Goal: Task Accomplishment & Management: Manage account settings

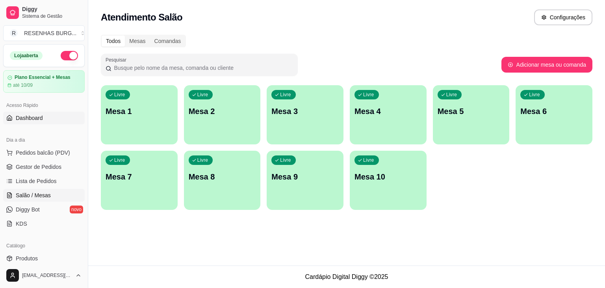
click at [32, 122] on link "Dashboard" at bounding box center [44, 118] width 82 height 13
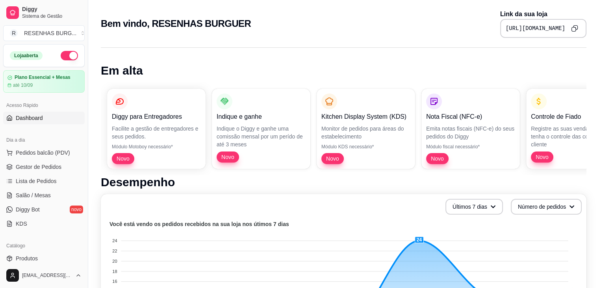
click at [577, 30] on icon "Copy to clipboard" at bounding box center [574, 28] width 7 height 7
click at [50, 165] on span "Gestor de Pedidos" at bounding box center [39, 167] width 46 height 8
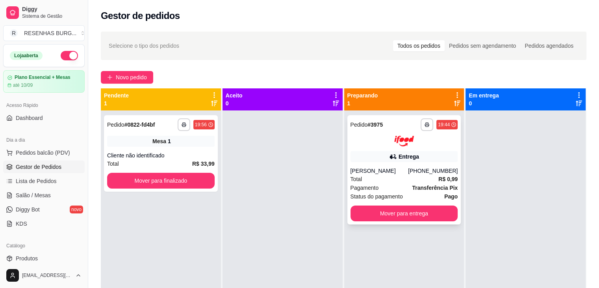
click at [419, 151] on div "Entrega" at bounding box center [405, 156] width 108 height 11
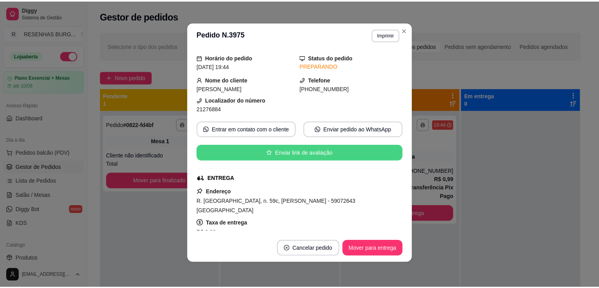
scroll to position [79, 0]
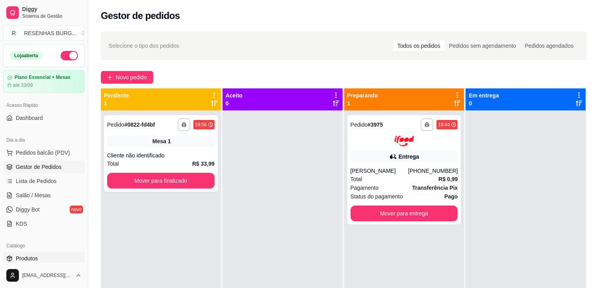
click at [43, 253] on link "Produtos" at bounding box center [44, 258] width 82 height 13
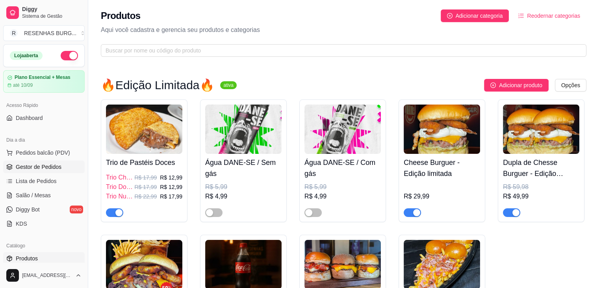
click at [58, 163] on span "Gestor de Pedidos" at bounding box center [39, 167] width 46 height 8
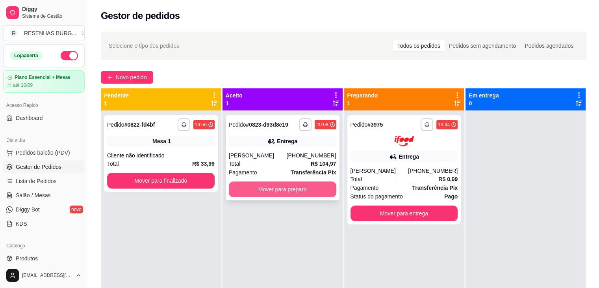
click at [267, 185] on button "Mover para preparo" at bounding box center [283, 189] width 108 height 16
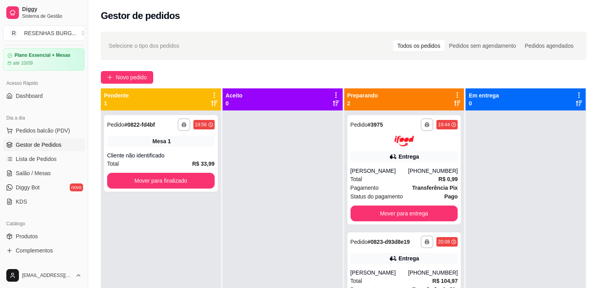
scroll to position [39, 0]
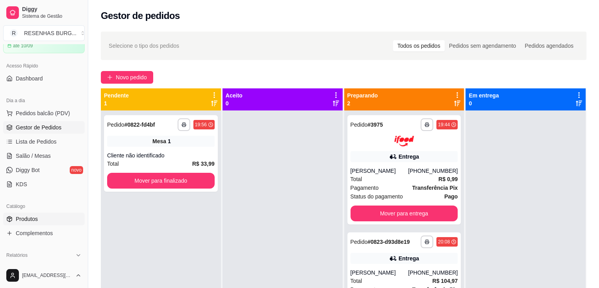
drag, startPoint x: 47, startPoint y: 218, endPoint x: 58, endPoint y: 216, distance: 10.5
click at [47, 218] on link "Produtos" at bounding box center [44, 218] width 82 height 13
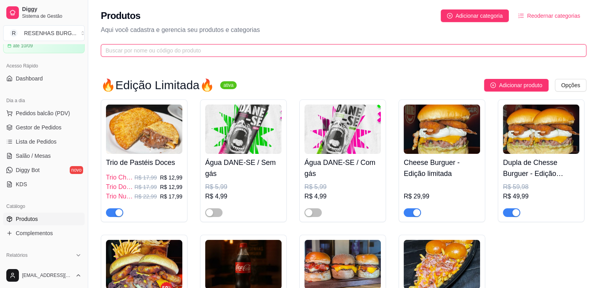
click at [227, 53] on input "text" at bounding box center [341, 50] width 470 height 9
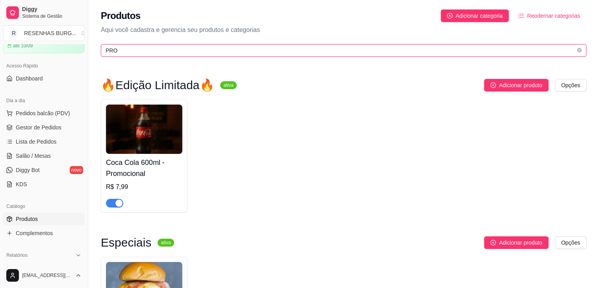
type input "PRO"
click at [121, 56] on span "PRO" at bounding box center [344, 50] width 486 height 13
drag, startPoint x: 122, startPoint y: 49, endPoint x: 71, endPoint y: 39, distance: 52.3
click at [76, 39] on div "Diggy Sistema de Gestão R RESENHAS BURG ... Loja aberta Plano Essencial + Mesas…" at bounding box center [299, 199] width 599 height 398
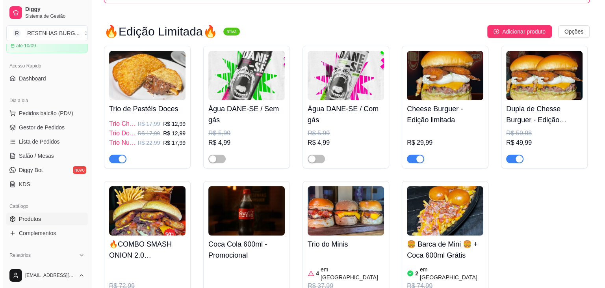
scroll to position [79, 0]
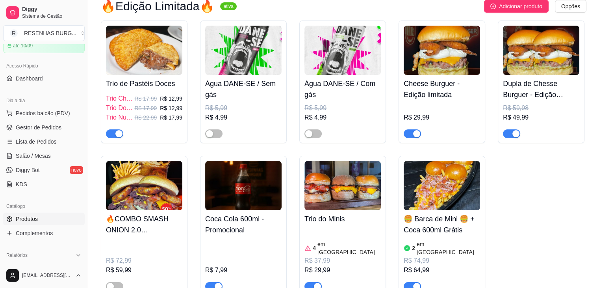
click at [459, 192] on img at bounding box center [442, 185] width 76 height 49
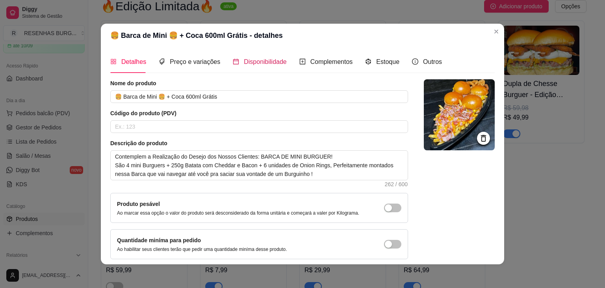
click at [273, 63] on span "Disponibilidade" at bounding box center [265, 61] width 43 height 7
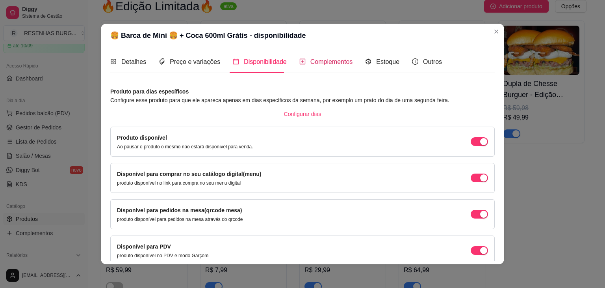
click at [324, 61] on span "Complementos" at bounding box center [332, 61] width 43 height 7
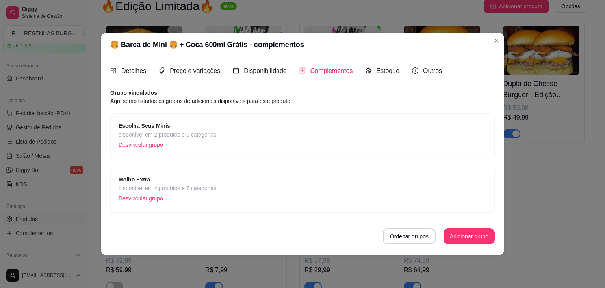
click at [189, 130] on span "disponível em 2 produtos e 0 categorias" at bounding box center [168, 134] width 98 height 9
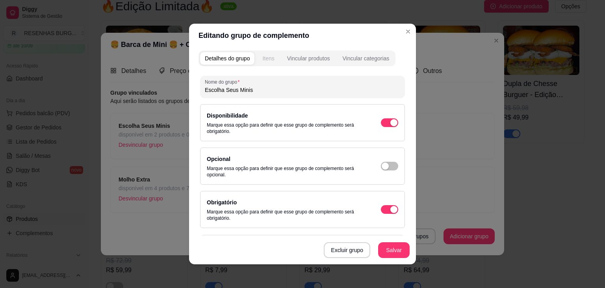
click at [267, 57] on div "Itens" at bounding box center [268, 58] width 12 height 8
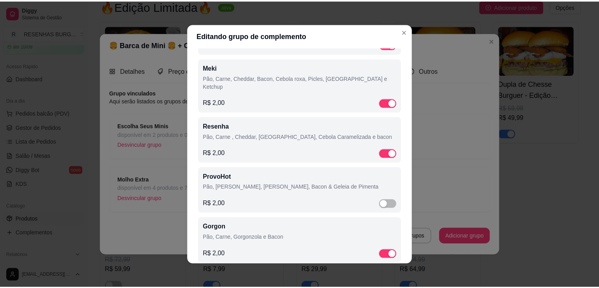
scroll to position [301, 0]
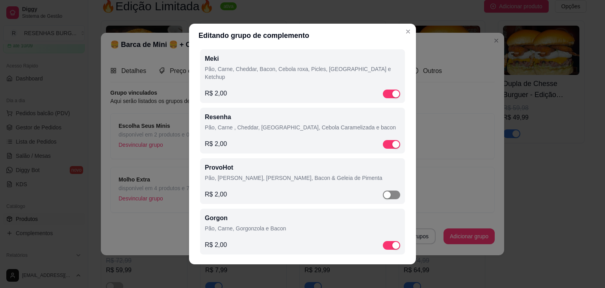
click at [383, 190] on span "button" at bounding box center [391, 194] width 17 height 9
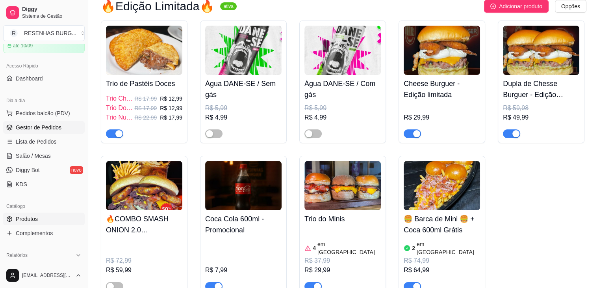
click at [57, 129] on span "Gestor de Pedidos" at bounding box center [39, 127] width 46 height 8
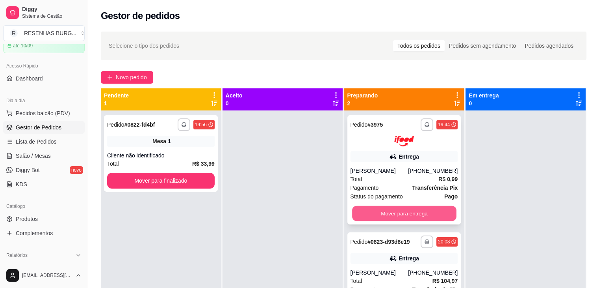
click at [417, 212] on button "Mover para entrega" at bounding box center [404, 212] width 104 height 15
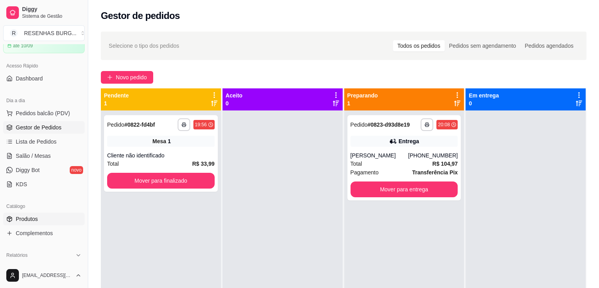
click at [39, 221] on link "Produtos" at bounding box center [44, 218] width 82 height 13
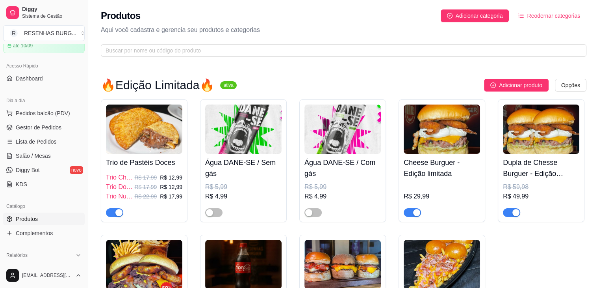
click at [120, 212] on div "button" at bounding box center [118, 212] width 7 height 7
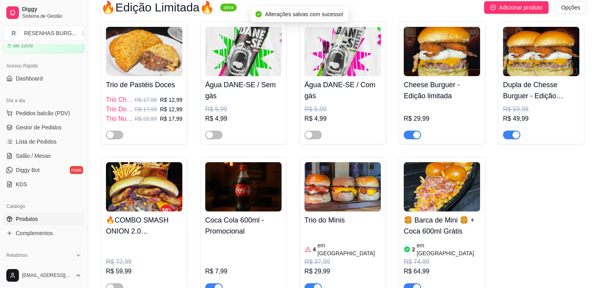
scroll to position [118, 0]
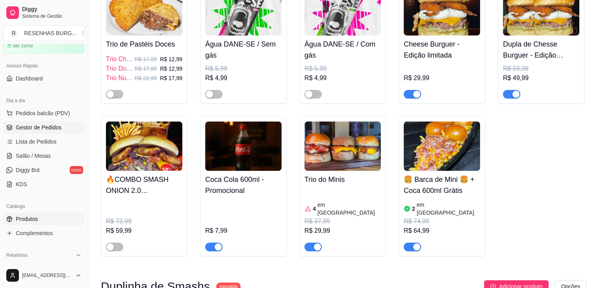
click at [43, 130] on span "Gestor de Pedidos" at bounding box center [39, 127] width 46 height 8
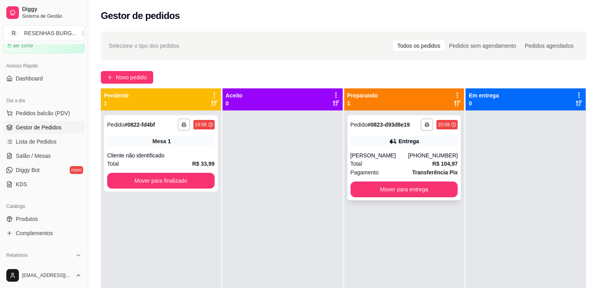
click at [394, 151] on div "**********" at bounding box center [405, 157] width 114 height 85
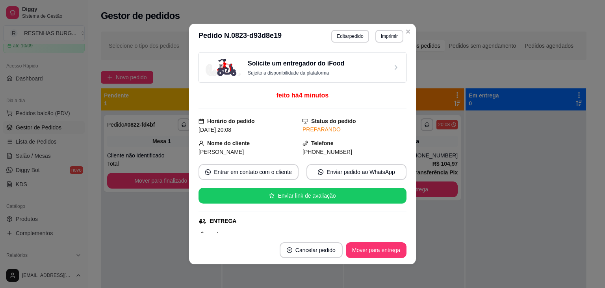
scroll to position [79, 0]
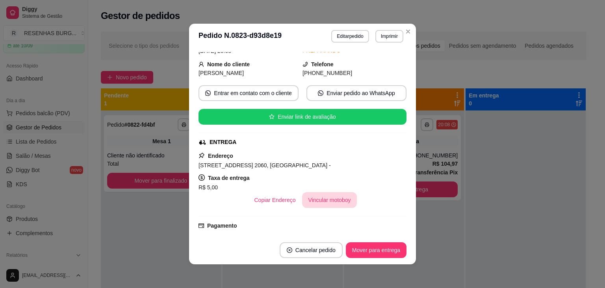
click at [313, 199] on button "Vincular motoboy" at bounding box center [329, 200] width 55 height 16
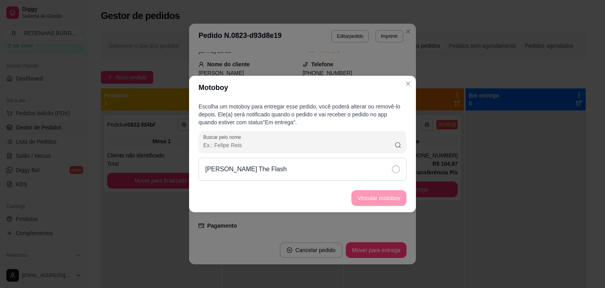
click at [374, 169] on div "[PERSON_NAME] The Flash" at bounding box center [303, 169] width 208 height 23
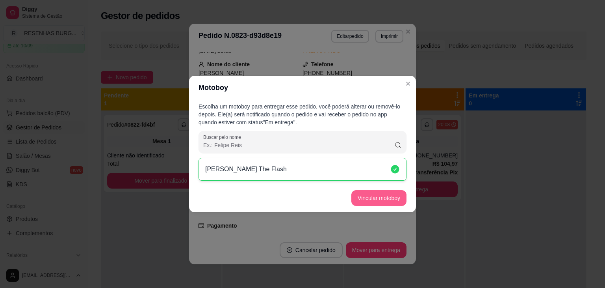
click at [374, 191] on button "Vincular motoboy" at bounding box center [379, 198] width 55 height 16
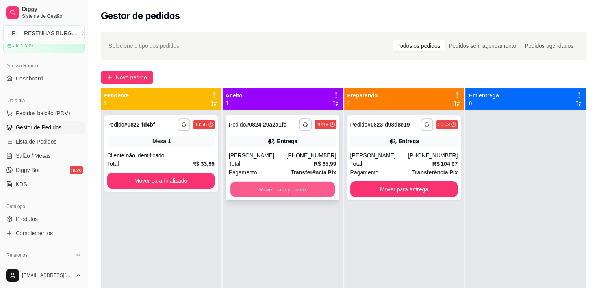
click at [288, 189] on button "Mover para preparo" at bounding box center [283, 189] width 104 height 15
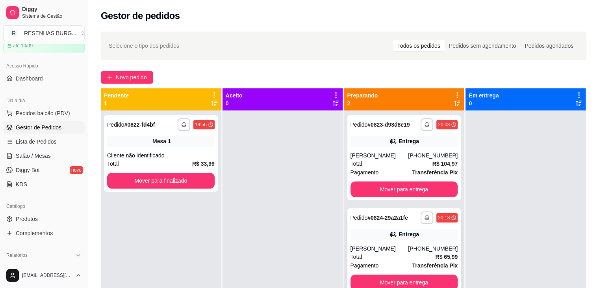
click at [410, 239] on div "Entrega" at bounding box center [405, 234] width 108 height 11
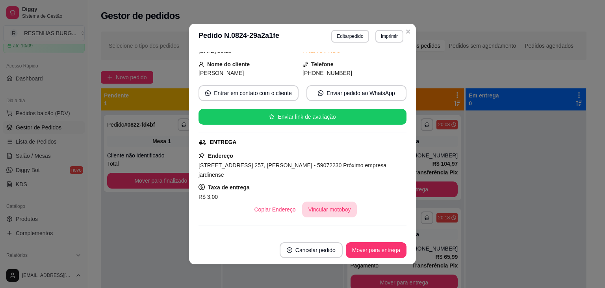
click at [328, 201] on button "Vincular motoboy" at bounding box center [329, 209] width 55 height 16
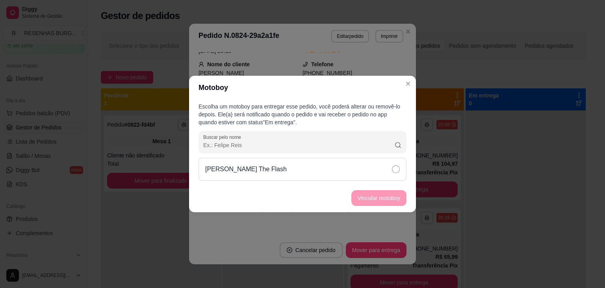
click at [397, 171] on icon at bounding box center [396, 169] width 8 height 8
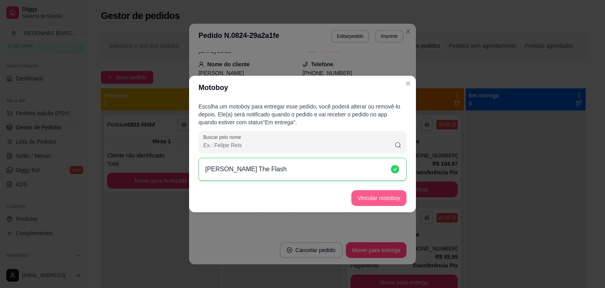
click at [398, 194] on button "Vincular motoboy" at bounding box center [379, 198] width 55 height 16
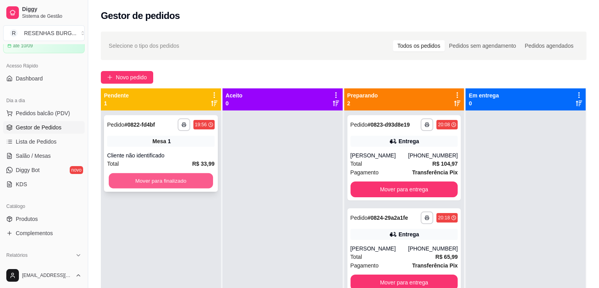
click at [132, 180] on button "Mover para finalizado" at bounding box center [161, 180] width 104 height 15
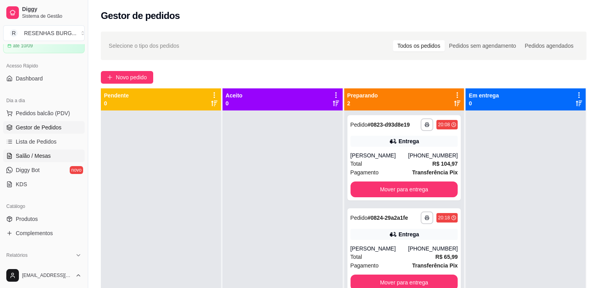
click at [46, 158] on span "Salão / Mesas" at bounding box center [33, 156] width 35 height 8
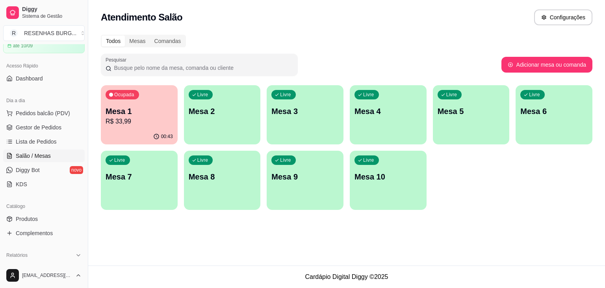
click at [150, 120] on p "R$ 33,99" at bounding box center [139, 121] width 67 height 9
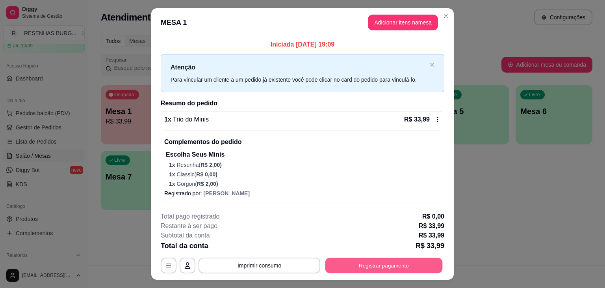
click at [374, 260] on button "Registrar pagamento" at bounding box center [383, 265] width 117 height 15
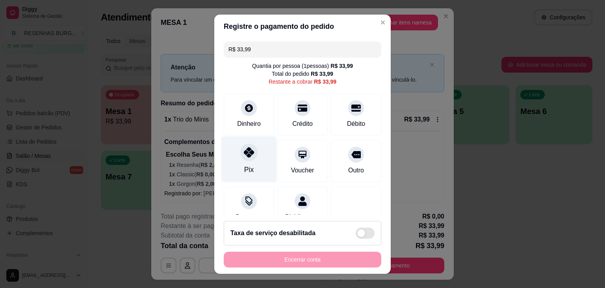
click at [252, 149] on div "Pix" at bounding box center [249, 159] width 56 height 46
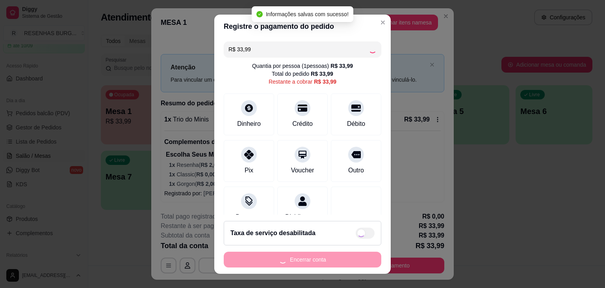
type input "R$ 0,00"
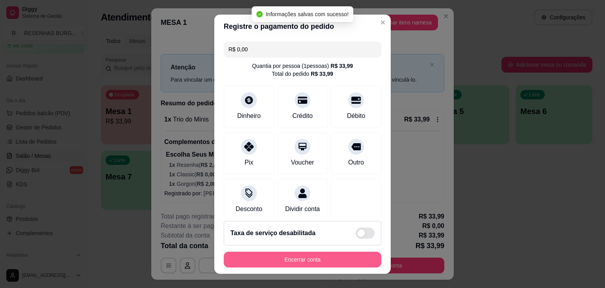
click at [361, 256] on button "Encerrar conta" at bounding box center [303, 259] width 158 height 16
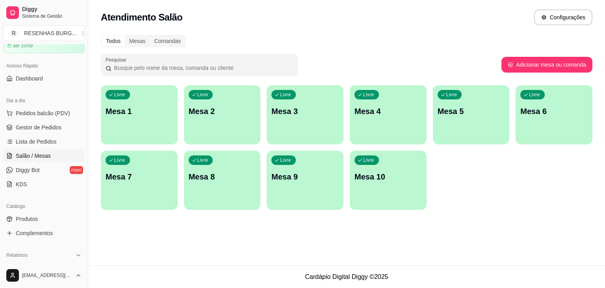
click at [55, 134] on ul "Pedidos balcão (PDV) Gestor de Pedidos Lista de Pedidos Salão / Mesas Diggy Bot…" at bounding box center [44, 149] width 82 height 84
click at [54, 123] on span "Gestor de Pedidos" at bounding box center [39, 127] width 46 height 8
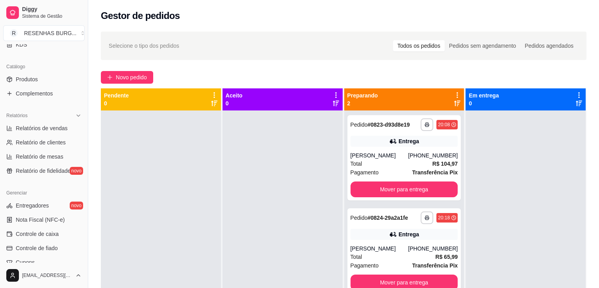
scroll to position [197, 0]
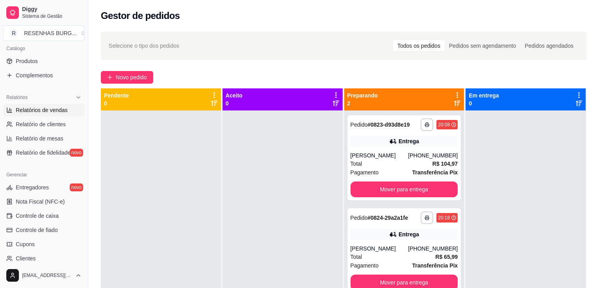
click at [47, 110] on span "Relatórios de vendas" at bounding box center [42, 110] width 52 height 8
select select "ALL"
select select "0"
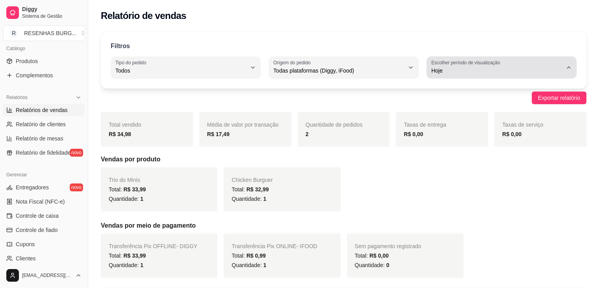
click at [532, 74] on div "Hoje" at bounding box center [496, 68] width 131 height 16
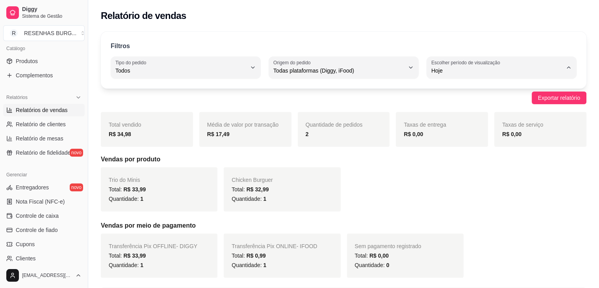
click at [456, 170] on span "Customizado" at bounding box center [498, 165] width 125 height 7
type input "-1"
select select "-1"
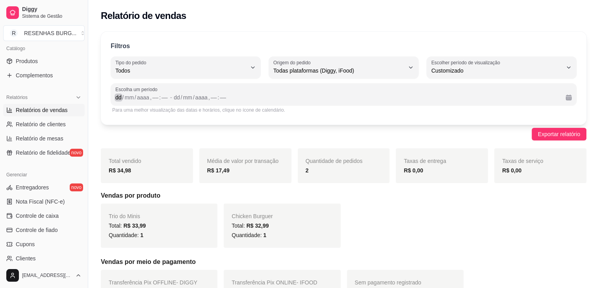
click at [115, 100] on div "Escolha um período dd / mm / aaaa , –– : –– - dd / mm / aaaa , –– : ––" at bounding box center [344, 94] width 466 height 22
click at [569, 130] on span "Exportar relatório" at bounding box center [559, 134] width 42 height 9
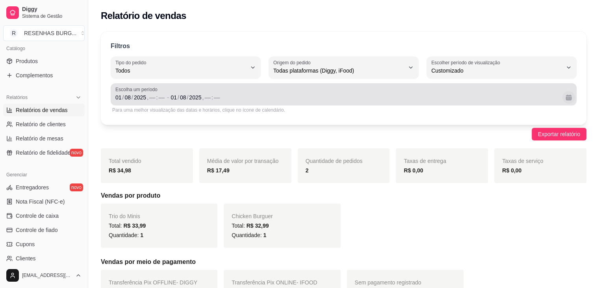
click at [569, 96] on button "Calendário" at bounding box center [569, 97] width 13 height 13
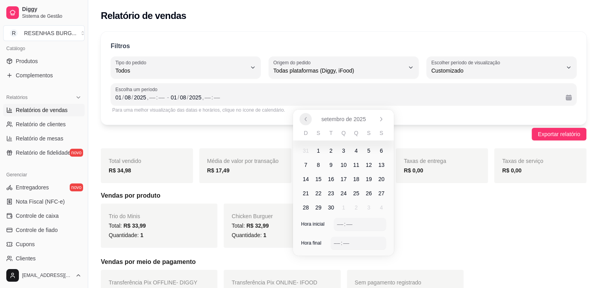
click at [305, 117] on icon "Anterior" at bounding box center [306, 119] width 6 height 6
click at [367, 147] on span "1" at bounding box center [368, 151] width 3 height 8
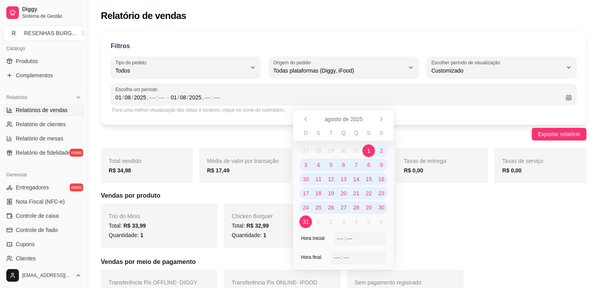
click at [309, 223] on span "31" at bounding box center [306, 222] width 6 height 8
click at [369, 151] on span "1" at bounding box center [368, 151] width 3 height 8
click at [450, 240] on div "Trio do Minis Total: R$ 33,99 Quantidade: 1 Chicken Burguer Total: R$ 32,99 Qua…" at bounding box center [344, 225] width 486 height 44
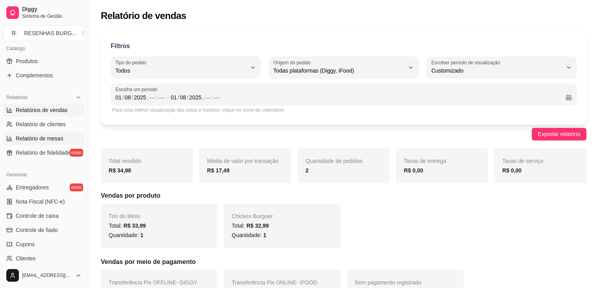
click at [48, 138] on span "Relatório de mesas" at bounding box center [40, 138] width 48 height 8
select select "TOTAL_OF_ORDERS"
select select "7"
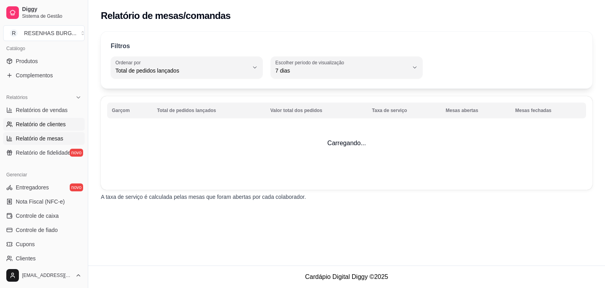
click at [58, 120] on span "Relatório de clientes" at bounding box center [41, 124] width 50 height 8
select select "30"
select select "HIGHEST_TOTAL_SPENT_WITH_ORDERS"
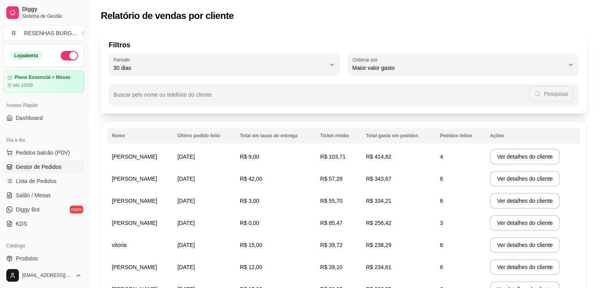
click at [44, 169] on span "Gestor de Pedidos" at bounding box center [39, 167] width 46 height 8
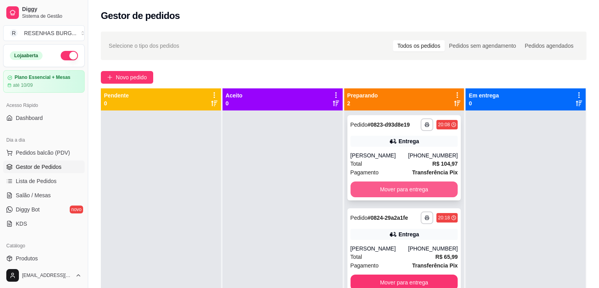
click at [404, 190] on button "Mover para entrega" at bounding box center [405, 189] width 108 height 16
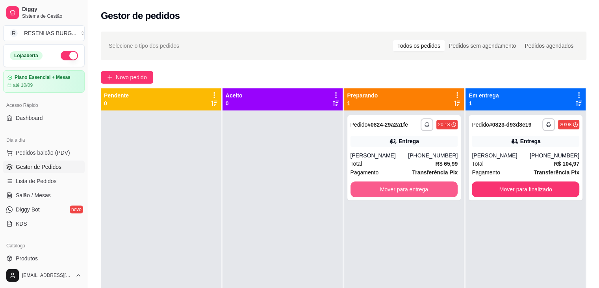
click at [404, 190] on button "Mover para entrega" at bounding box center [405, 189] width 108 height 16
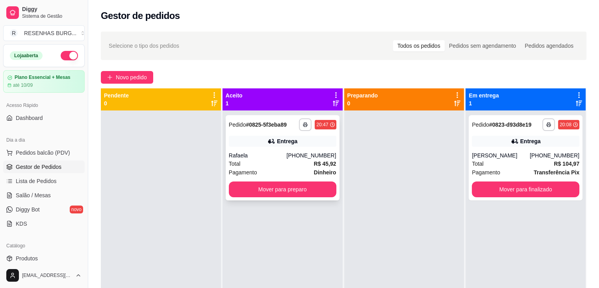
click at [257, 155] on div "Rafaela" at bounding box center [258, 155] width 58 height 8
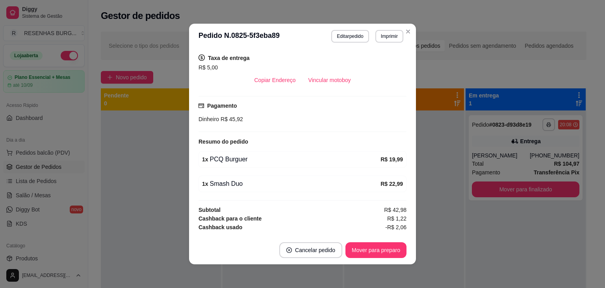
scroll to position [214, 0]
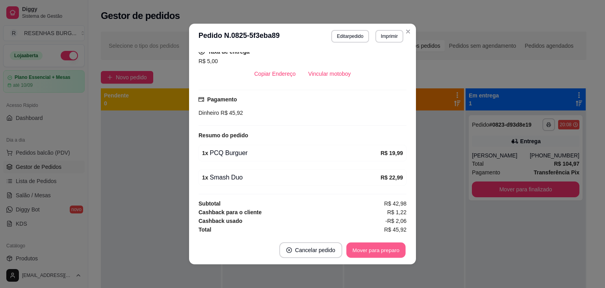
click at [381, 251] on button "Mover para preparo" at bounding box center [375, 249] width 59 height 15
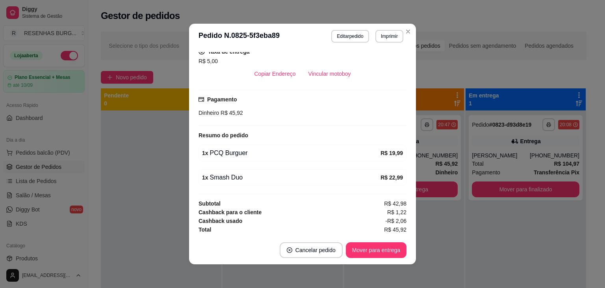
click at [410, 35] on header "**********" at bounding box center [302, 36] width 227 height 25
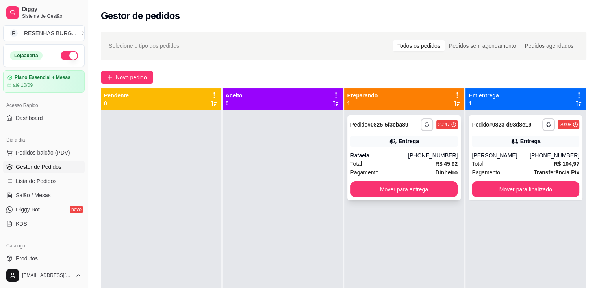
click at [377, 155] on div "Rafaela" at bounding box center [380, 155] width 58 height 8
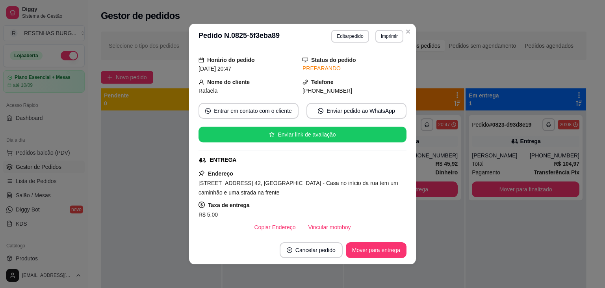
scroll to position [79, 0]
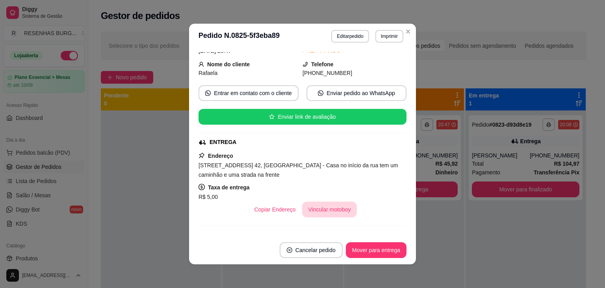
click at [320, 214] on button "Vincular motoboy" at bounding box center [329, 209] width 55 height 16
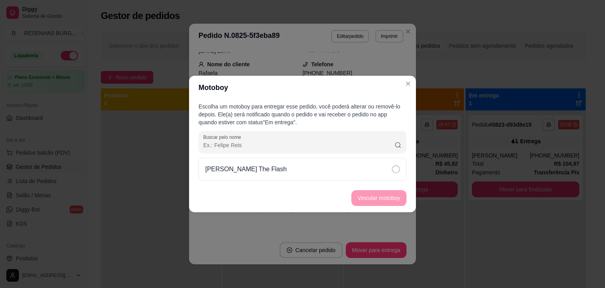
click at [383, 170] on div "[PERSON_NAME] The Flash" at bounding box center [303, 169] width 208 height 23
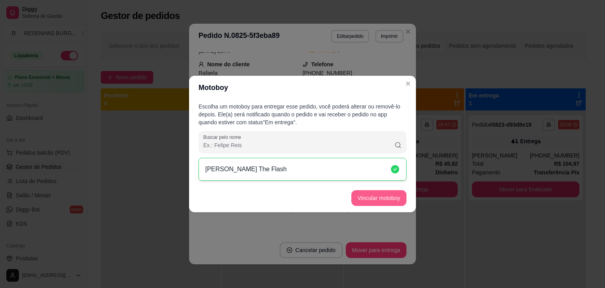
click at [381, 202] on button "Vincular motoboy" at bounding box center [379, 198] width 55 height 16
